Goal: Information Seeking & Learning: Learn about a topic

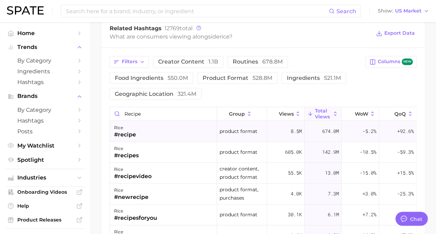
click at [155, 130] on div "rice #recipe" at bounding box center [163, 131] width 107 height 21
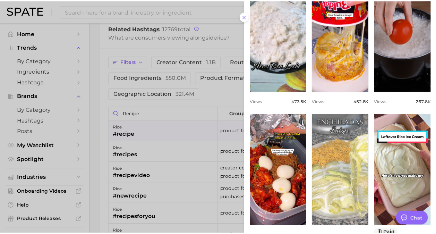
scroll to position [277, 0]
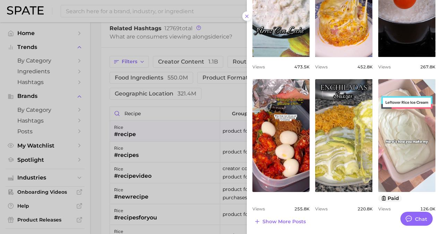
click at [405, 146] on link "view post on TikTok" at bounding box center [406, 135] width 57 height 113
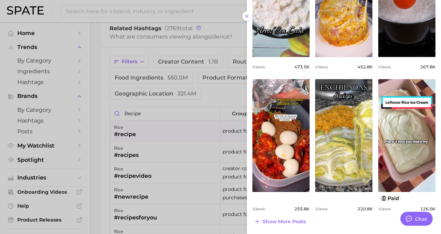
click at [199, 84] on div at bounding box center [220, 117] width 441 height 234
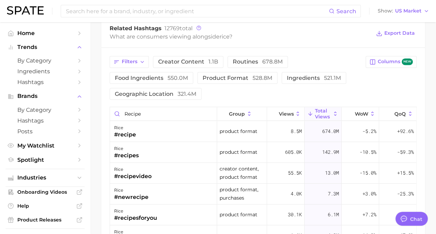
scroll to position [555, 0]
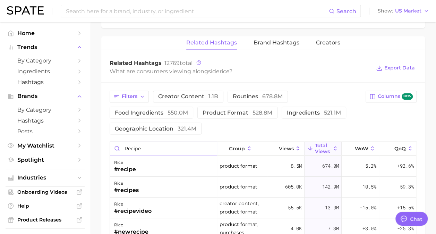
drag, startPoint x: 149, startPoint y: 145, endPoint x: 87, endPoint y: 142, distance: 62.9
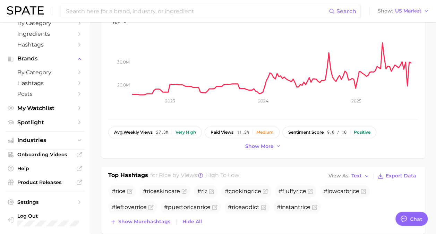
scroll to position [0, 0]
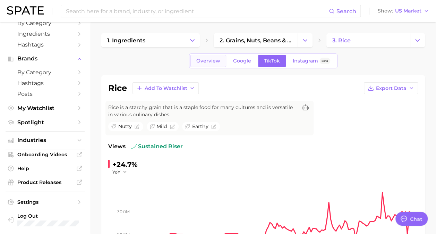
type input "ice cream"
click at [205, 59] on span "Overview" at bounding box center [208, 61] width 24 height 6
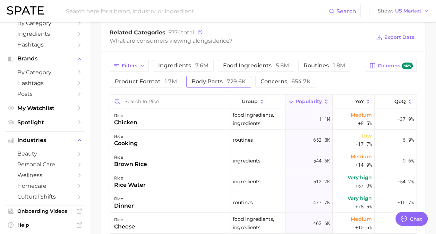
scroll to position [347, 0]
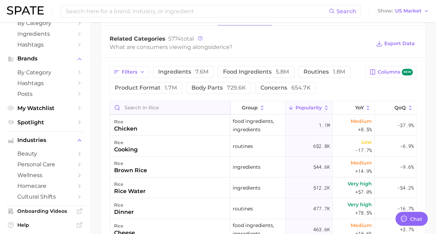
click at [183, 103] on input "Search in rice" at bounding box center [170, 107] width 120 height 13
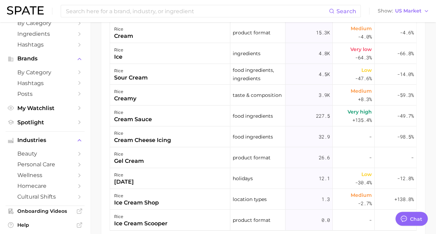
scroll to position [416, 0]
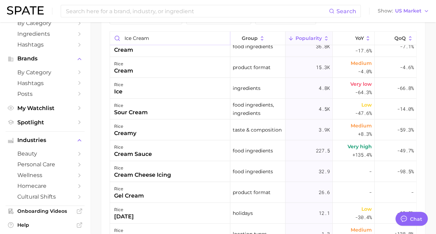
type input "ice cream"
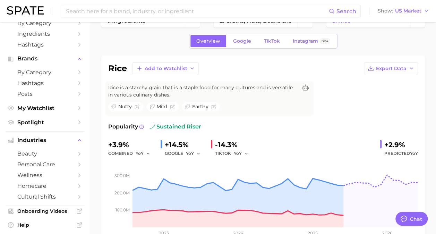
scroll to position [0, 0]
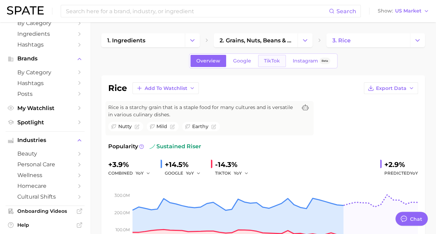
click at [272, 61] on span "TikTok" at bounding box center [272, 61] width 16 height 6
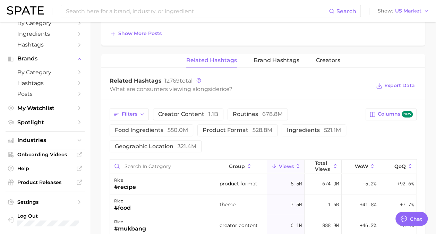
scroll to position [520, 0]
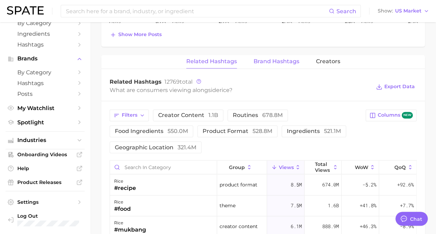
click at [271, 58] on span "Brand Hashtags" at bounding box center [277, 61] width 46 height 6
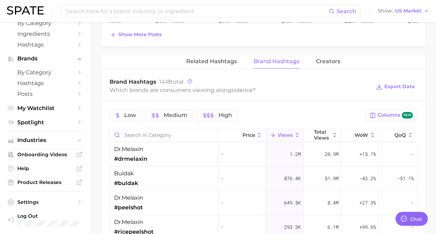
scroll to position [555, 0]
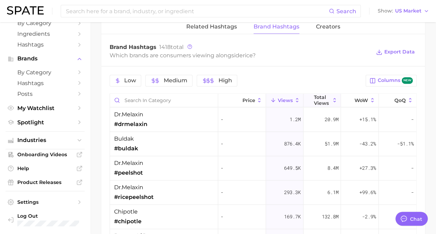
click at [315, 94] on span "Total Views" at bounding box center [322, 99] width 16 height 11
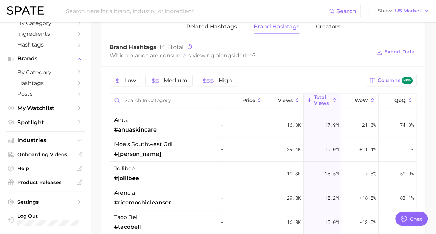
scroll to position [35, 0]
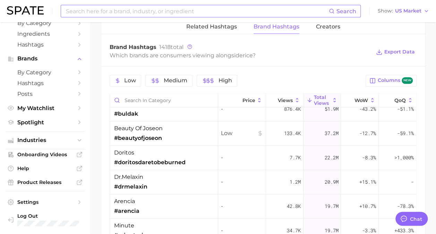
click at [186, 12] on input at bounding box center [197, 11] width 264 height 12
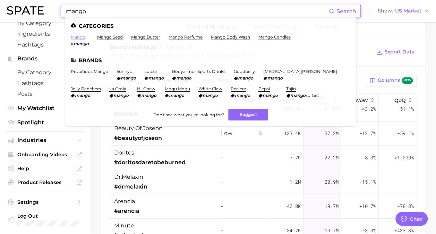
type input "mango"
click at [78, 35] on link "mango" at bounding box center [78, 36] width 15 height 5
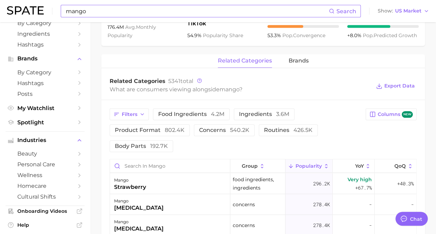
scroll to position [312, 0]
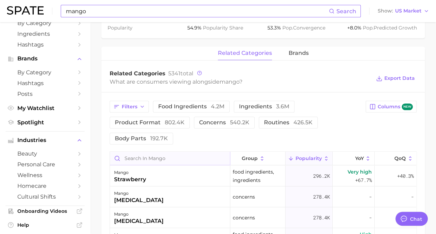
click at [146, 156] on input "Search in mango" at bounding box center [170, 158] width 120 height 13
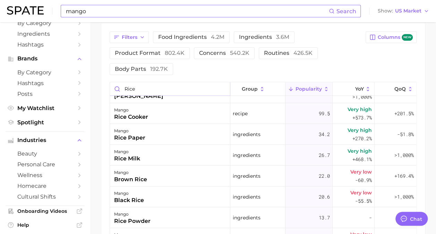
scroll to position [0, 0]
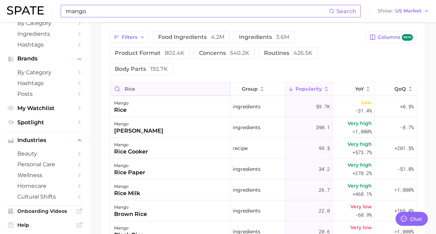
click at [122, 88] on input "rice" at bounding box center [170, 88] width 120 height 13
type input "sticky rice"
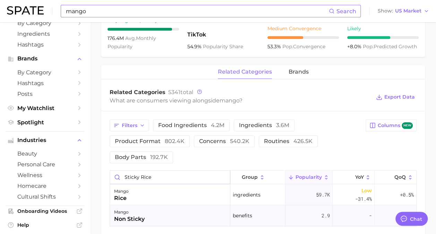
scroll to position [209, 0]
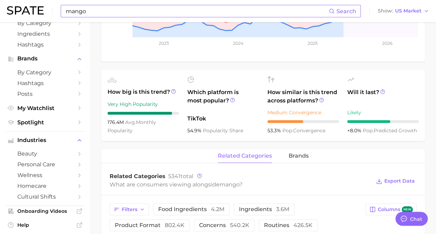
type textarea "x"
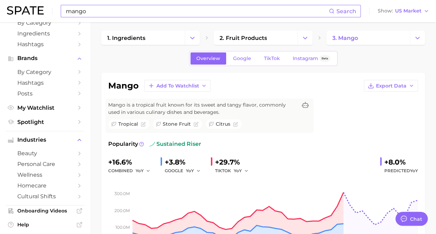
scroll to position [2, 0]
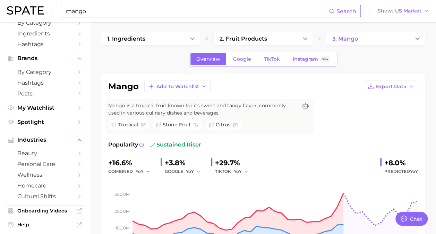
click at [134, 9] on input "mango" at bounding box center [197, 11] width 264 height 12
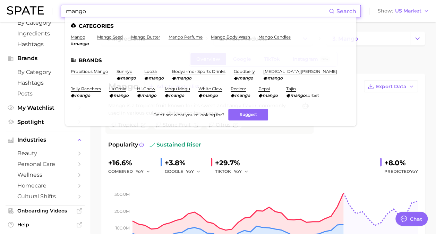
click at [134, 9] on input "mango" at bounding box center [197, 11] width 264 height 12
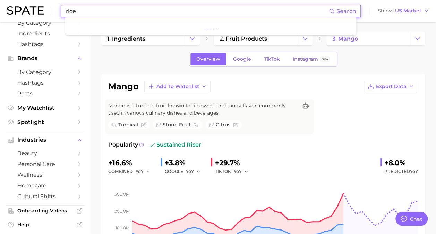
type input "rice"
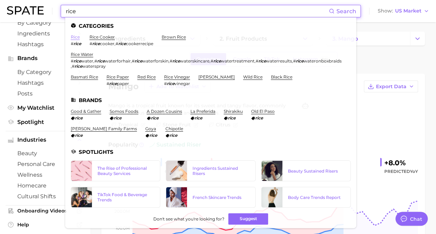
click at [76, 38] on link "rice" at bounding box center [75, 36] width 9 height 5
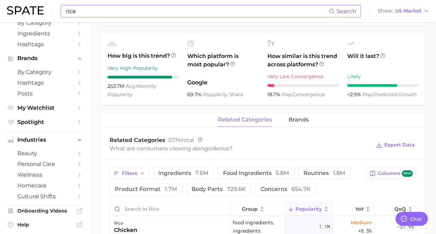
scroll to position [312, 0]
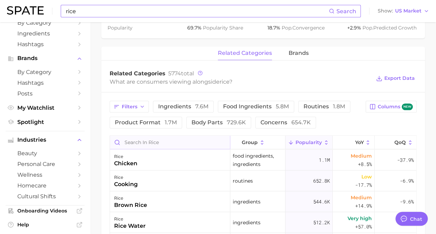
click at [164, 143] on input "Search in rice" at bounding box center [170, 142] width 120 height 13
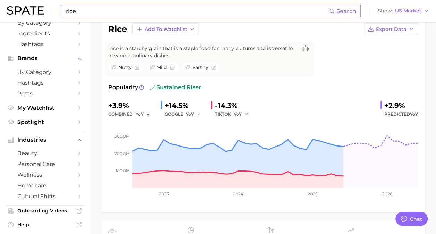
scroll to position [0, 0]
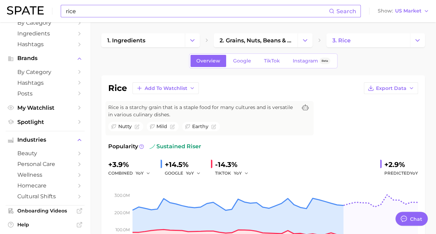
type input "gourmand"
click at [122, 11] on input "rice" at bounding box center [197, 11] width 264 height 12
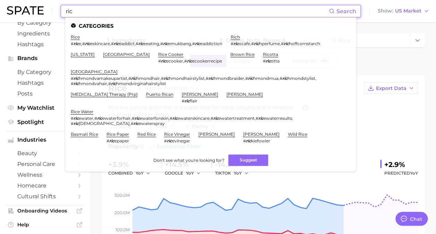
type input "rice"
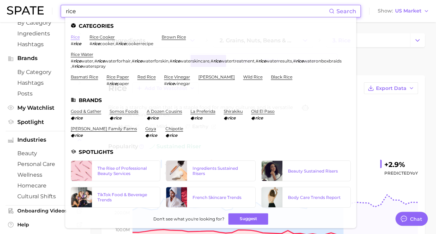
click at [78, 37] on link "rice" at bounding box center [75, 36] width 9 height 5
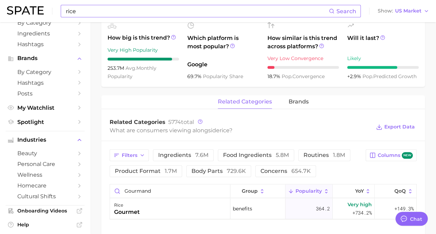
scroll to position [347, 0]
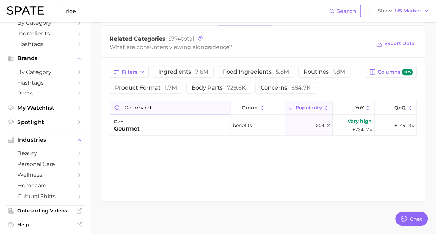
click at [166, 110] on input "gourmand" at bounding box center [170, 107] width 120 height 13
drag, startPoint x: 166, startPoint y: 110, endPoint x: 112, endPoint y: 104, distance: 54.5
click at [112, 104] on input "gourmand" at bounding box center [170, 107] width 120 height 13
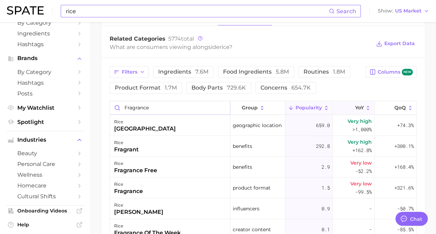
type input "fragrance"
click at [346, 106] on button "YoY" at bounding box center [354, 108] width 42 height 14
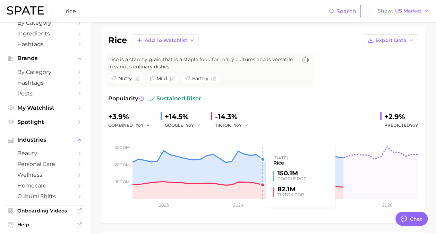
scroll to position [0, 0]
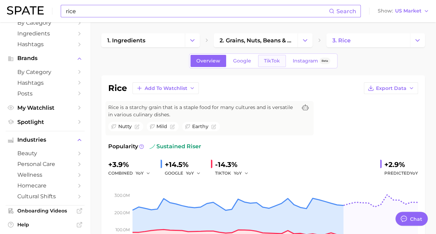
click at [273, 63] on span "TikTok" at bounding box center [272, 61] width 16 height 6
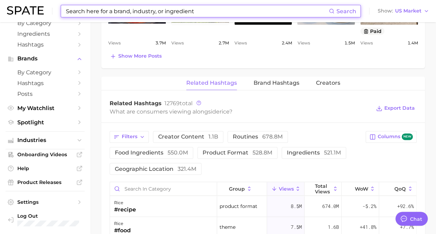
scroll to position [555, 0]
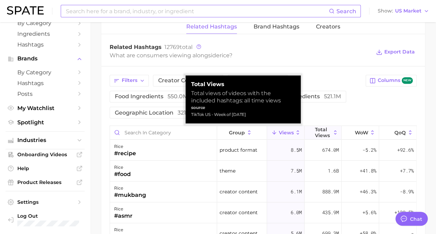
click at [327, 128] on button "Total Views" at bounding box center [323, 133] width 37 height 14
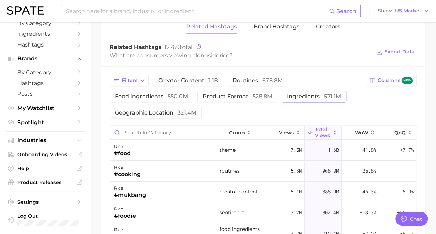
click at [319, 95] on span "ingredients 521.1m" at bounding box center [314, 97] width 54 height 6
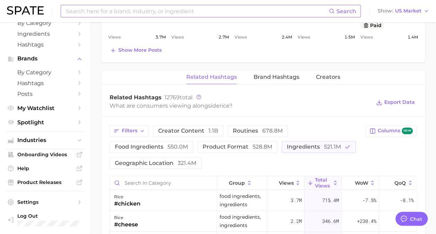
scroll to position [520, 0]
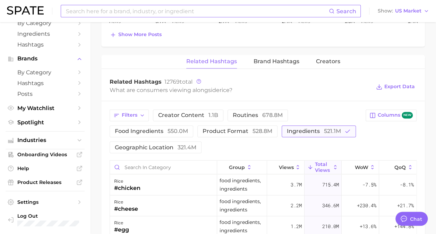
click at [338, 128] on span "521.1m" at bounding box center [332, 131] width 17 height 7
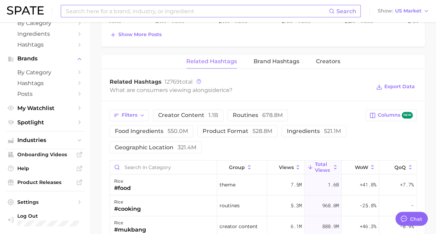
click at [389, 137] on div "Filters creator content 1.1b routines 678.8m food ingredients 550.0m product fo…" at bounding box center [263, 131] width 307 height 44
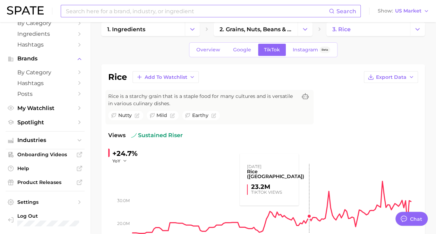
scroll to position [0, 0]
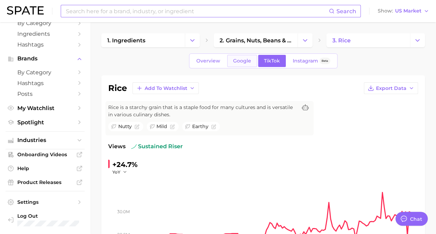
click at [232, 62] on link "Google" at bounding box center [242, 61] width 30 height 12
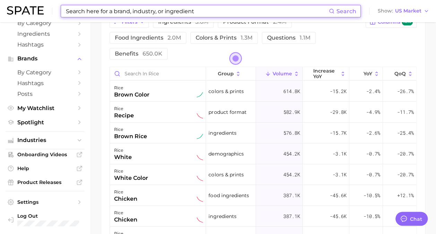
scroll to position [382, 0]
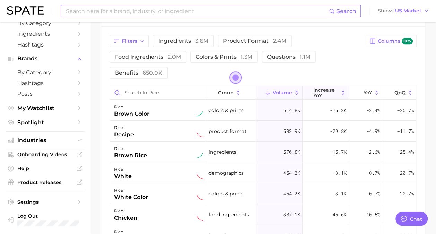
click at [336, 92] on span "increase YoY" at bounding box center [325, 92] width 25 height 11
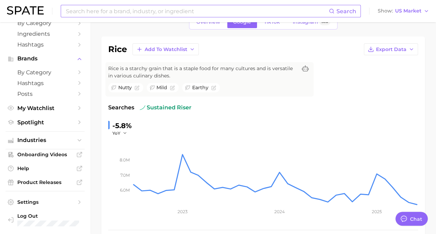
scroll to position [0, 0]
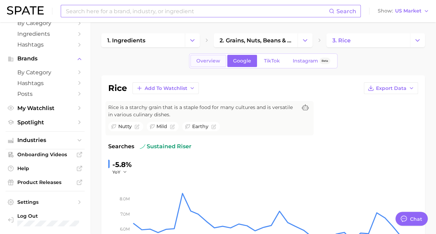
click at [211, 61] on span "Overview" at bounding box center [208, 61] width 24 height 6
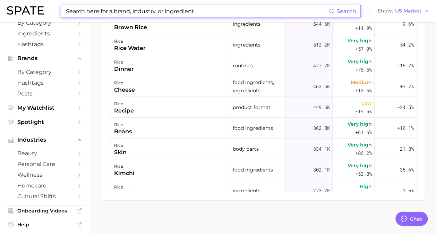
scroll to position [351, 0]
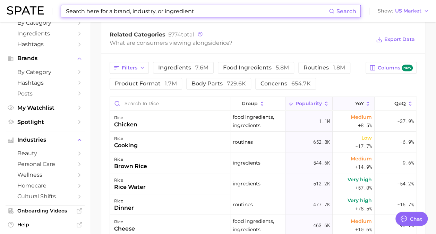
click at [348, 101] on icon at bounding box center [351, 104] width 6 height 6
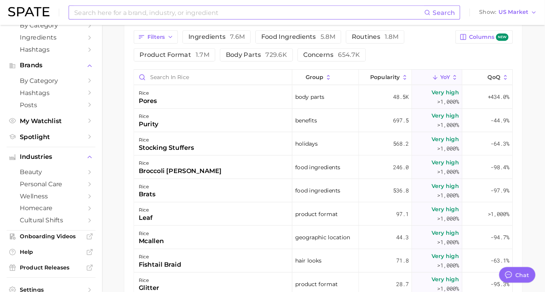
scroll to position [38, 0]
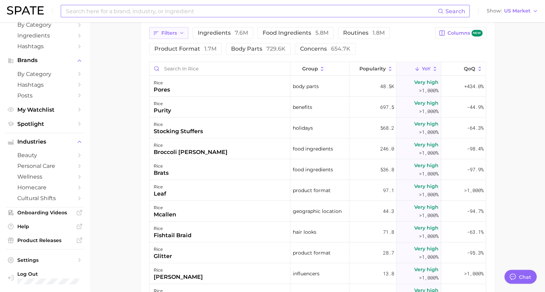
click at [158, 34] on icon "button" at bounding box center [156, 33] width 6 height 6
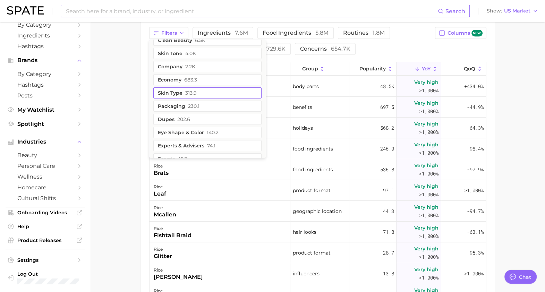
scroll to position [303, 0]
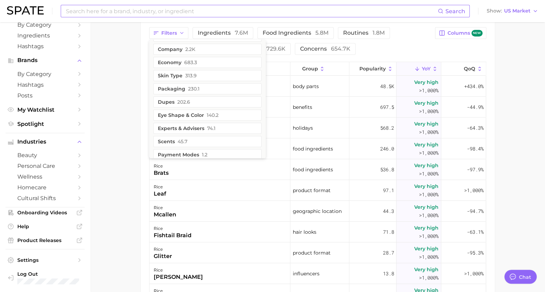
click at [116, 94] on main "1. ingredients 2. grains, nuts, beans & seeds products 3. rice Overview Google …" at bounding box center [317, 17] width 455 height 760
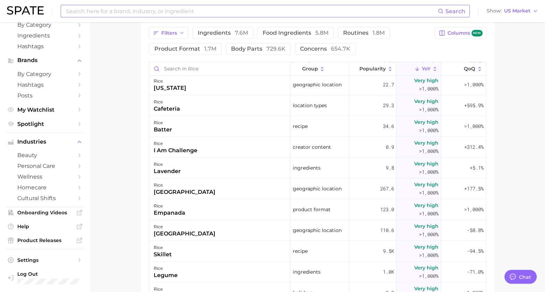
scroll to position [7673, 0]
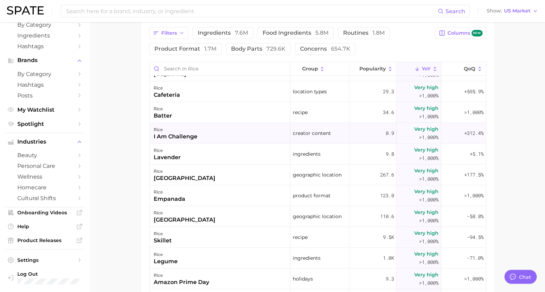
type textarea "x"
click at [307, 28] on button "food ingredients 5.8m" at bounding box center [295, 33] width 76 height 12
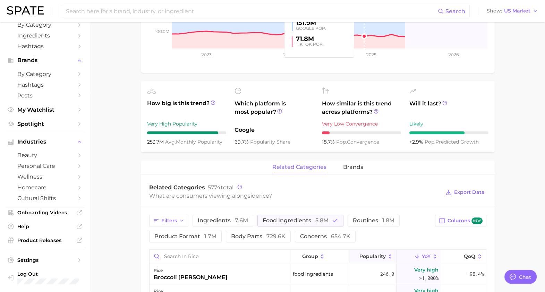
scroll to position [342, 0]
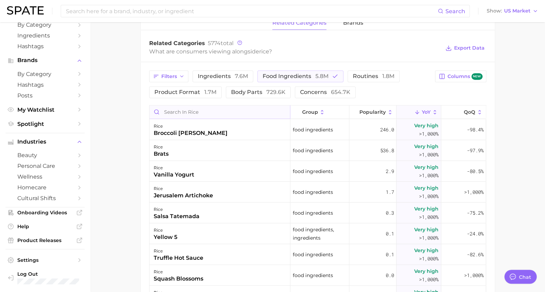
click at [209, 107] on input "Search in rice" at bounding box center [219, 111] width 140 height 13
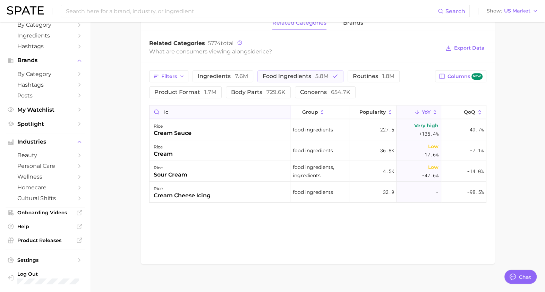
type input "i"
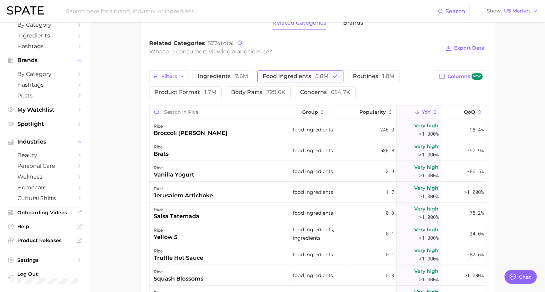
click at [307, 79] on span "food ingredients 5.8m" at bounding box center [296, 77] width 66 height 6
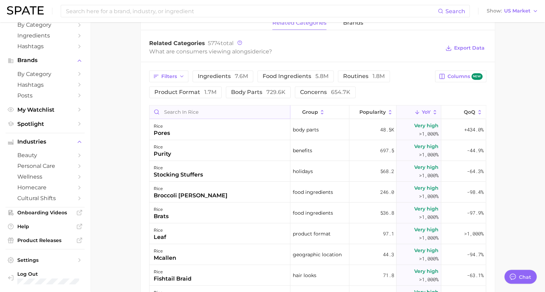
click at [236, 110] on input "Search in rice" at bounding box center [219, 111] width 140 height 13
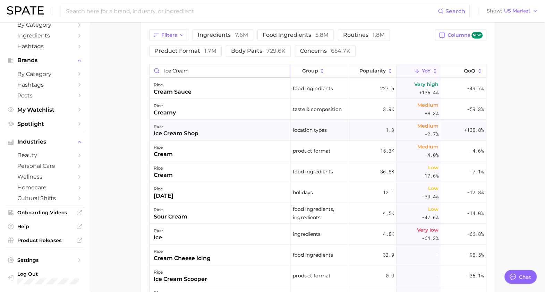
scroll to position [311, 0]
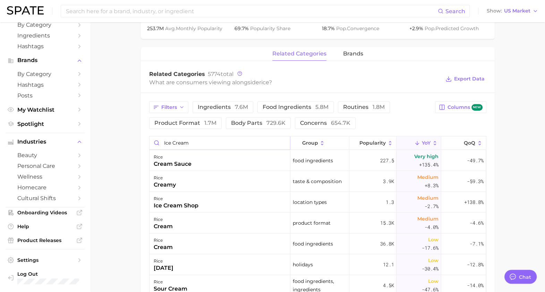
drag, startPoint x: 202, startPoint y: 143, endPoint x: 114, endPoint y: 143, distance: 87.4
click at [114, 143] on main "1. ingredients 2. grains, nuts, beans & seeds products 3. rice Overview Google …" at bounding box center [317, 67] width 455 height 712
type input "ice cream"
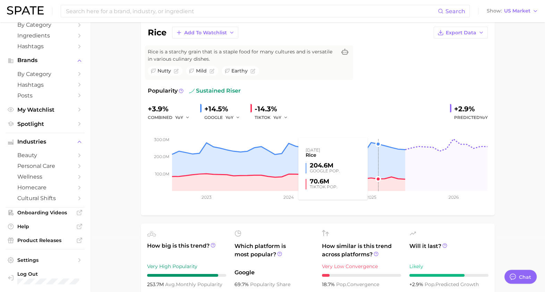
scroll to position [0, 0]
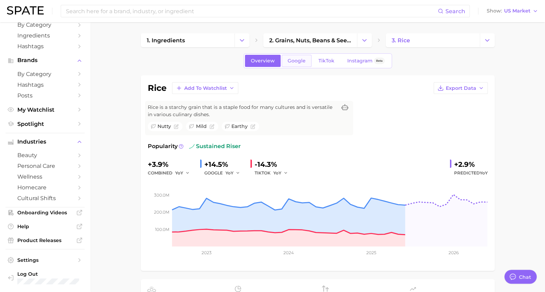
click at [286, 57] on link "Google" at bounding box center [297, 61] width 30 height 12
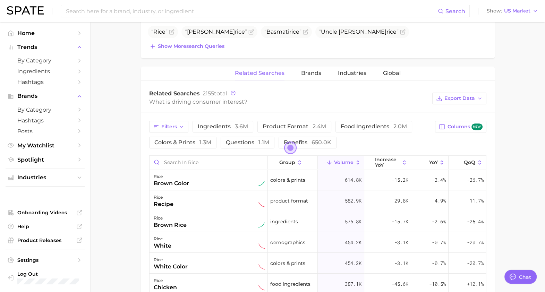
scroll to position [303, 0]
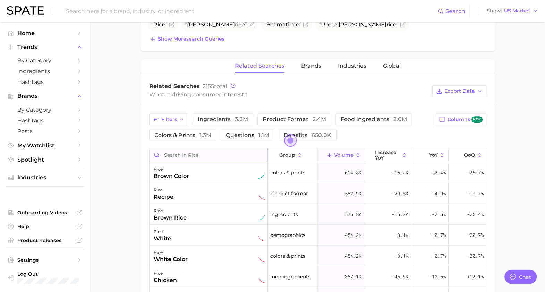
click at [234, 152] on input "Search in rice" at bounding box center [208, 154] width 118 height 13
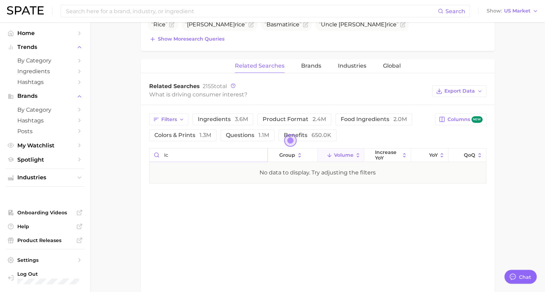
type input "i"
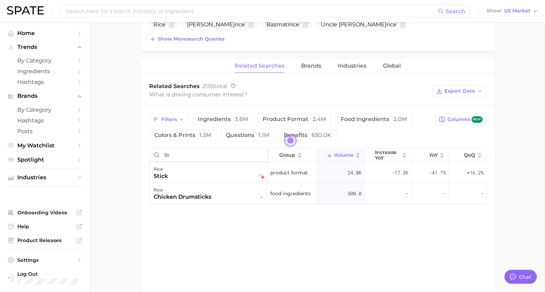
type input "s"
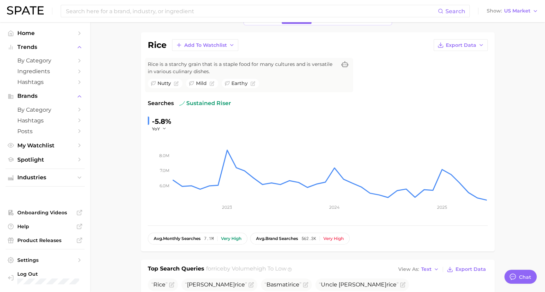
scroll to position [0, 0]
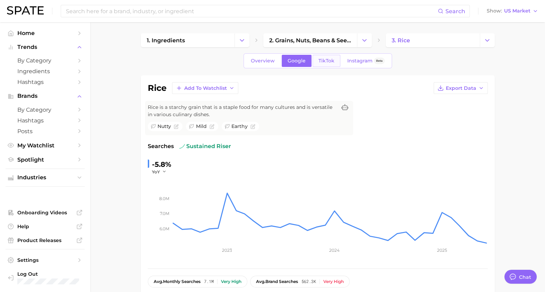
click at [324, 58] on span "TikTok" at bounding box center [326, 61] width 16 height 6
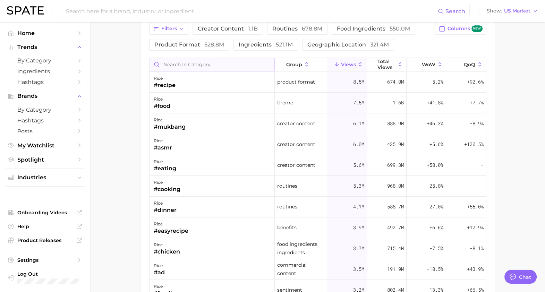
click at [209, 62] on input "Search in category" at bounding box center [211, 64] width 125 height 13
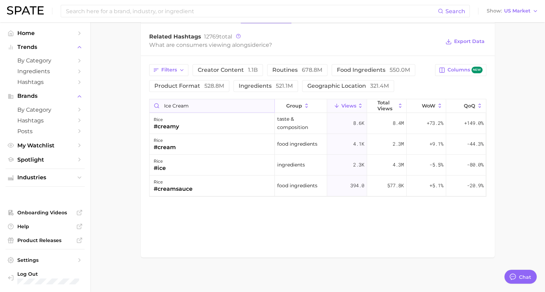
scroll to position [564, 0]
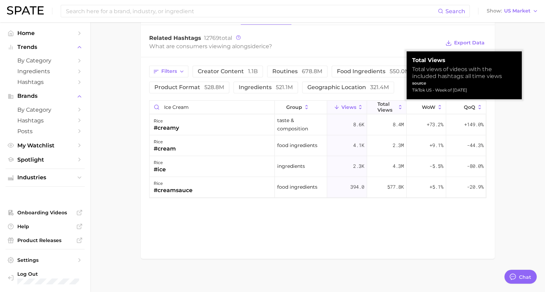
click at [388, 106] on span "Total Views" at bounding box center [386, 106] width 18 height 11
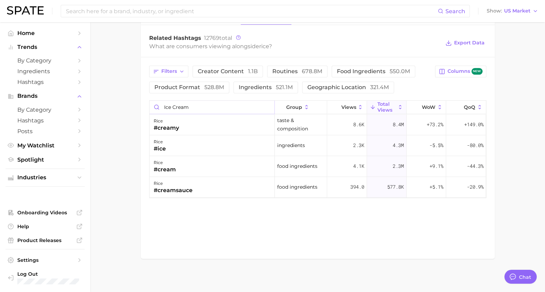
drag, startPoint x: 211, startPoint y: 102, endPoint x: 37, endPoint y: 104, distance: 173.4
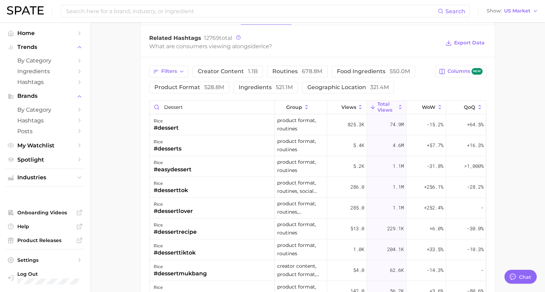
click at [386, 101] on span "Total Views" at bounding box center [386, 106] width 18 height 11
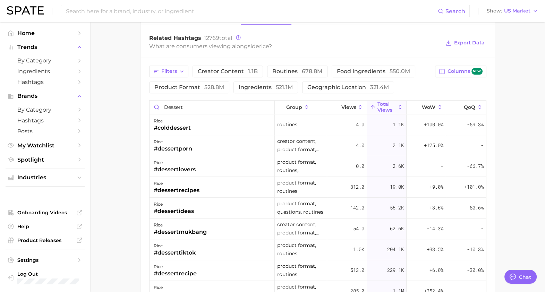
click at [397, 104] on icon at bounding box center [400, 107] width 6 height 6
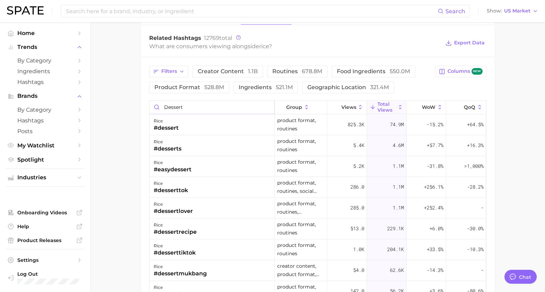
drag, startPoint x: 205, startPoint y: 106, endPoint x: 134, endPoint y: 100, distance: 72.1
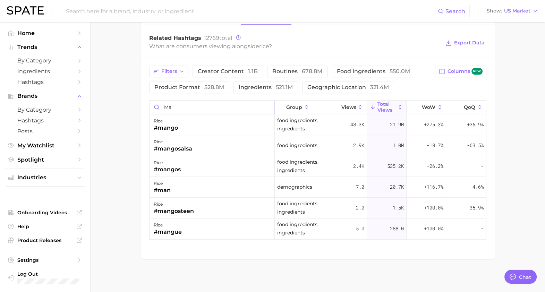
type input "m"
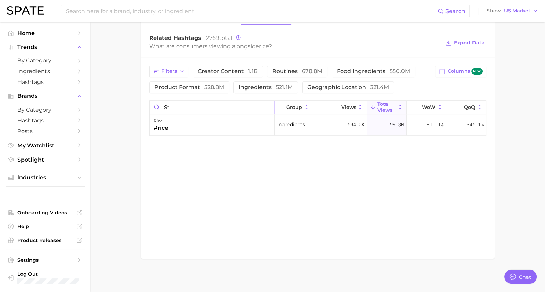
type input "s"
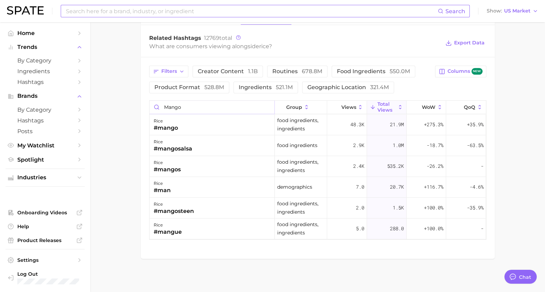
type input "mango"
